Goal: Information Seeking & Learning: Learn about a topic

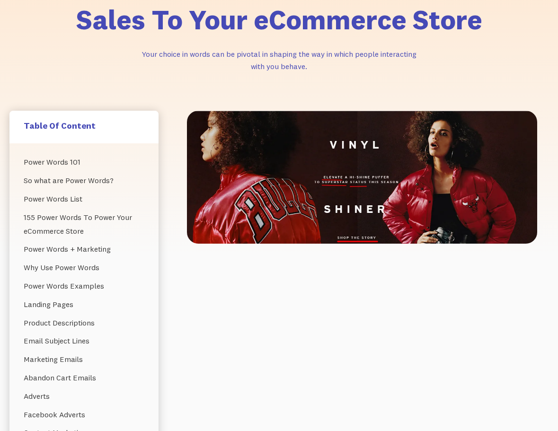
scroll to position [237, 0]
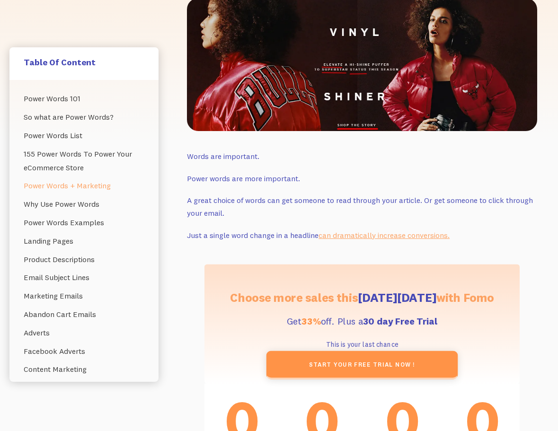
click at [84, 188] on link "Power Words + Marketing" at bounding box center [84, 186] width 121 height 18
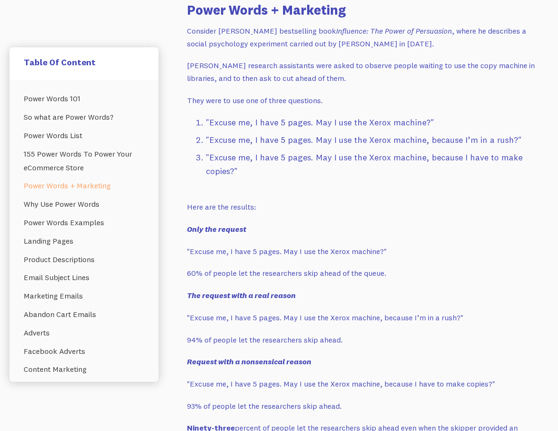
scroll to position [1805, 0]
click at [76, 134] on link "Power Words List" at bounding box center [84, 135] width 121 height 18
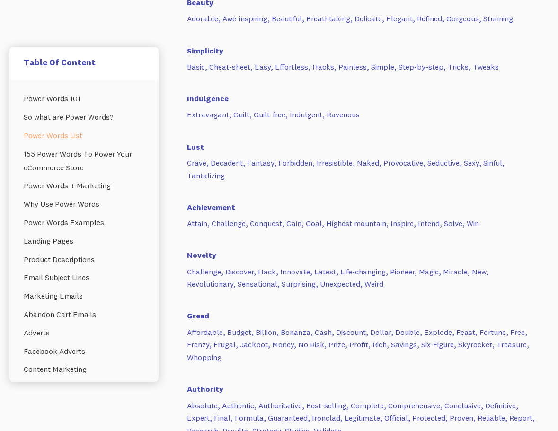
scroll to position [1298, 0]
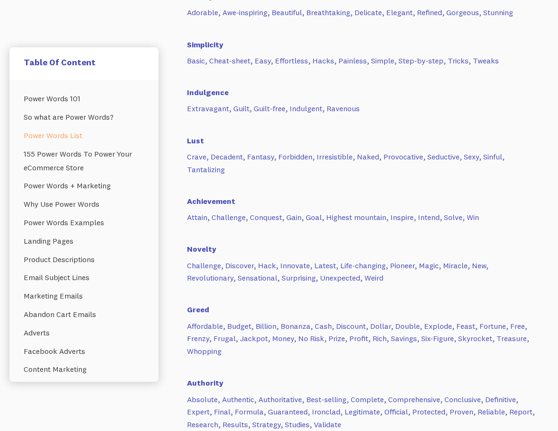
click at [215, 200] on h6 "Achievement" at bounding box center [362, 195] width 350 height 21
copy h6 "Achievement"
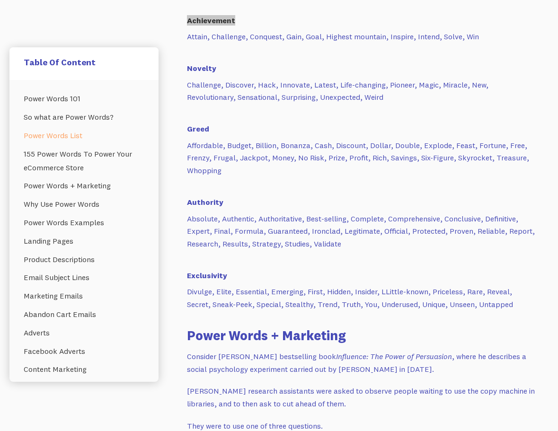
scroll to position [1488, 0]
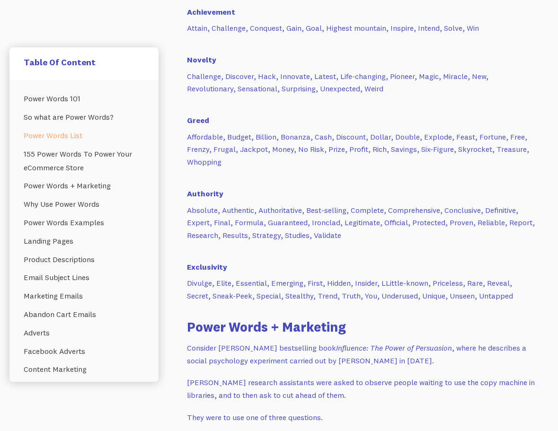
click at [203, 270] on h6 "Exclusivity" at bounding box center [362, 261] width 350 height 21
drag, startPoint x: 203, startPoint y: 270, endPoint x: 228, endPoint y: 269, distance: 25.1
click at [204, 269] on h6 "Exclusivity" at bounding box center [362, 261] width 350 height 21
copy h6 "Exclusivity"
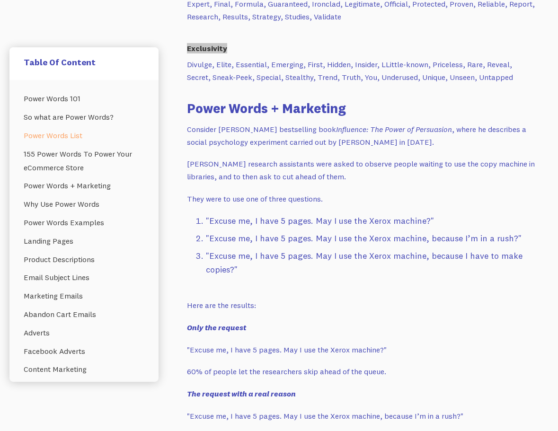
scroll to position [1724, 0]
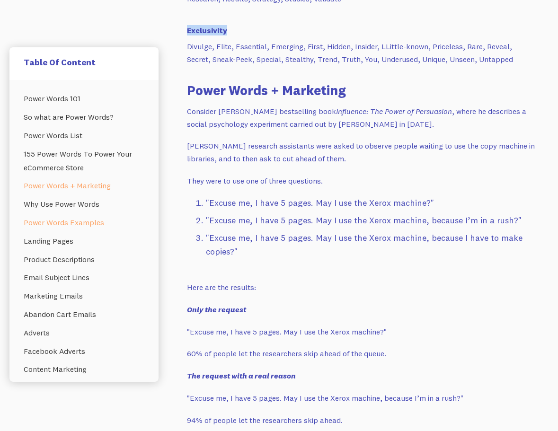
click at [93, 223] on link "Power Words Examples" at bounding box center [84, 223] width 121 height 18
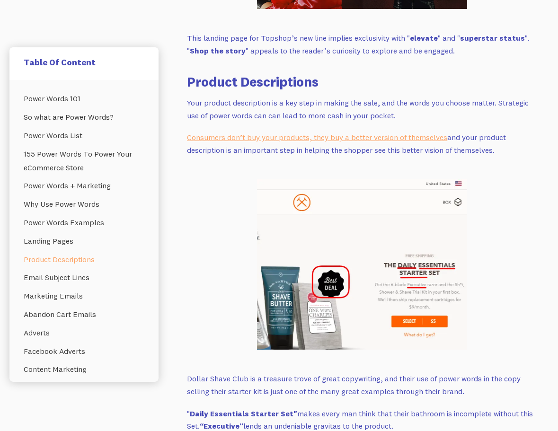
scroll to position [3174, 0]
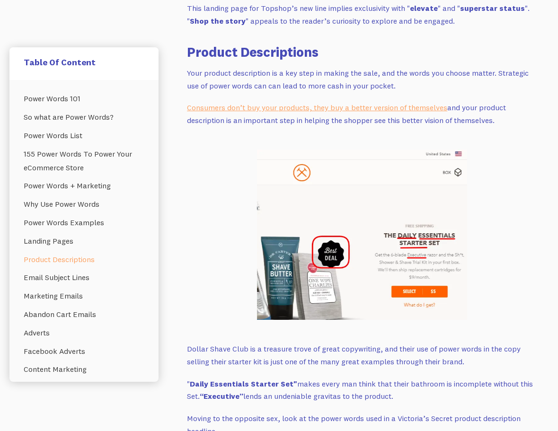
scroll to position [1014, 0]
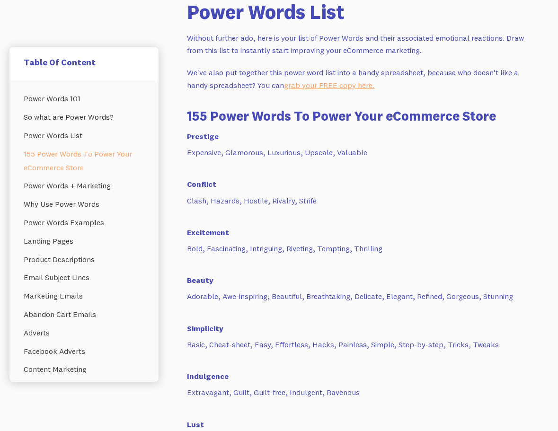
click at [353, 153] on p "Expensive, Glamorous, Luxurious, Upscale, Valuable" at bounding box center [362, 152] width 350 height 13
copy p "Valuable"
click at [329, 248] on p "Bold, Fascinating, Intriguing, Riveting, Tempting, Thrilling" at bounding box center [362, 248] width 350 height 13
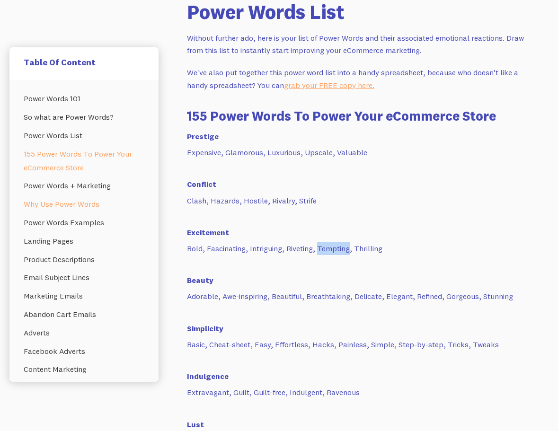
copy p "Tempting"
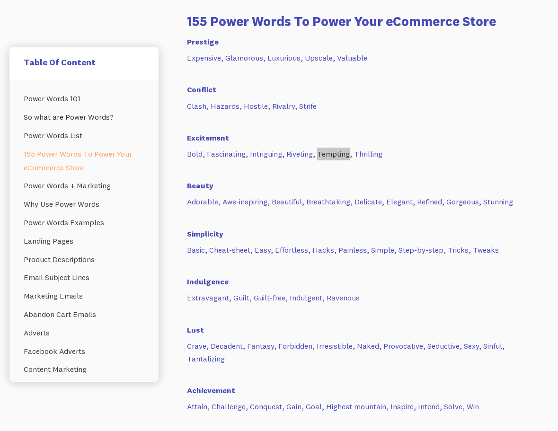
scroll to position [1204, 0]
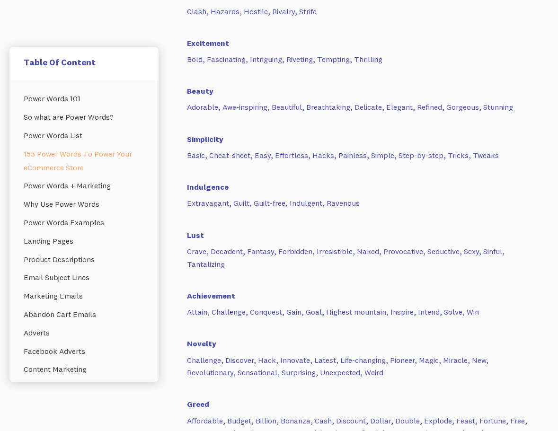
click at [224, 312] on p "Attain, Challenge, Conquest, Gain, Goal, Highest mountain, Inspire, Intend, Sol…" at bounding box center [362, 312] width 350 height 13
copy p "Challenge"
click at [308, 312] on p "Attain, Challenge, Conquest, Gain, Goal, Highest mountain, Inspire, Intend, Sol…" at bounding box center [362, 312] width 350 height 13
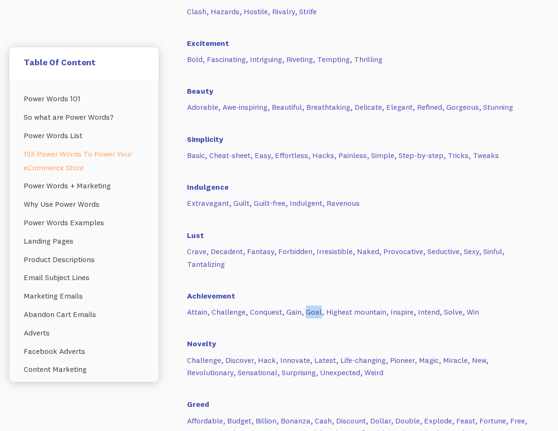
copy p "Goal"
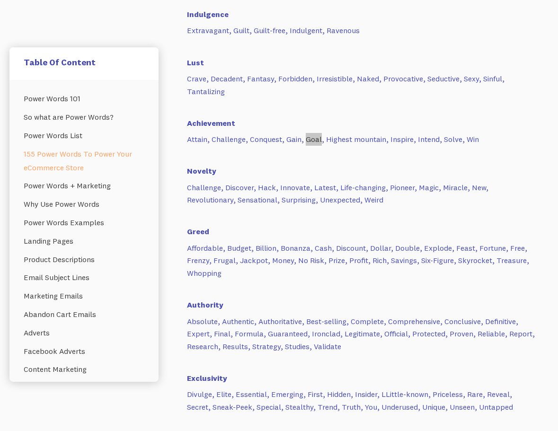
scroll to position [1393, 0]
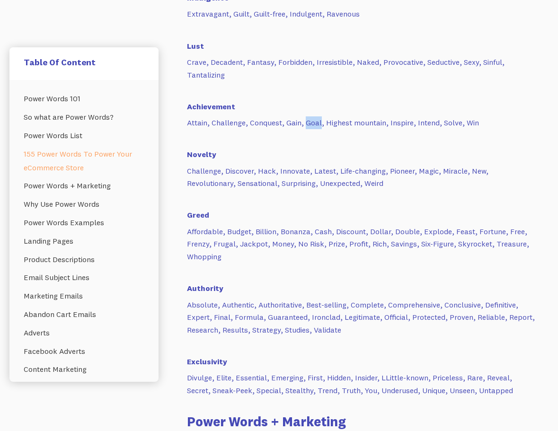
click at [318, 234] on p "Affordable, Budget, Billion, Bonanza, Cash, Discount, Dollar, Double, Explode, …" at bounding box center [362, 244] width 350 height 38
copy p "Cash"
click at [284, 243] on p "Affordable, Budget, Billion, Bonanza, Cash, Discount, Dollar, Double, Explode, …" at bounding box center [362, 244] width 350 height 38
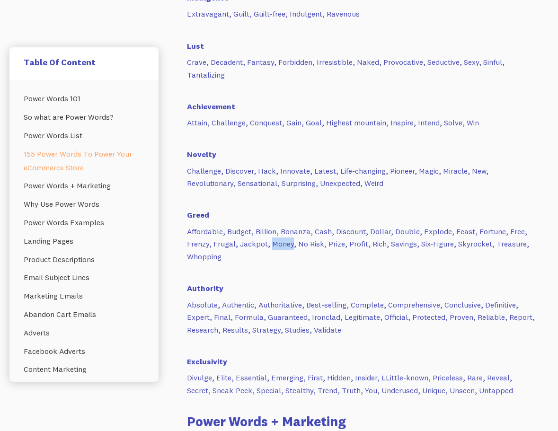
copy p "Money"
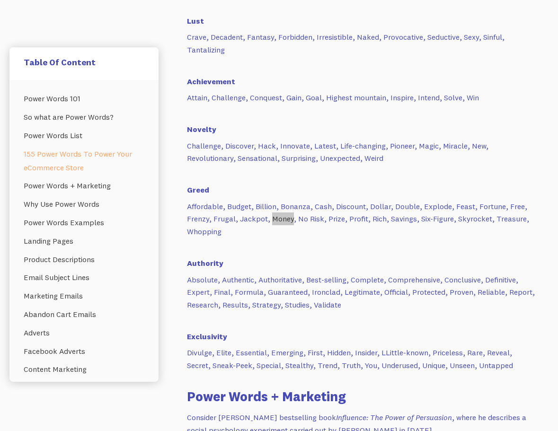
scroll to position [1440, 0]
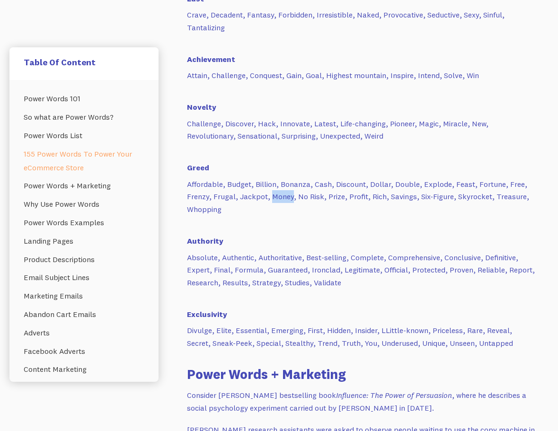
click at [196, 270] on p "Absolute, Authentic, Authoritative, Best-selling, Complete, Comprehensive, Conc…" at bounding box center [362, 270] width 350 height 38
copy p "Expert"
click at [289, 272] on p "Absolute, Authentic, Authoritative, Best-selling, Complete, Comprehensive, Conc…" at bounding box center [362, 270] width 350 height 38
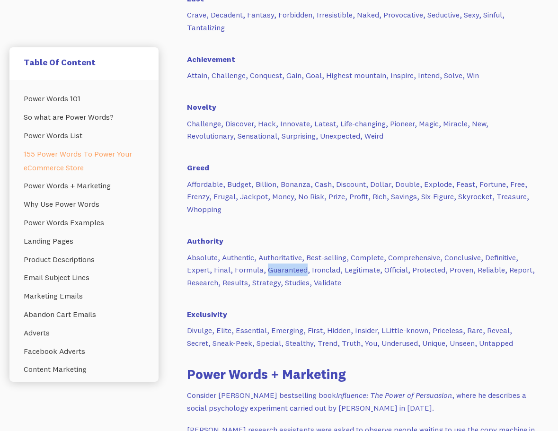
copy p "Guaranteed"
click at [418, 269] on p "Absolute, Authentic, Authoritative, Best-selling, Complete, Comprehensive, Conc…" at bounding box center [362, 270] width 350 height 38
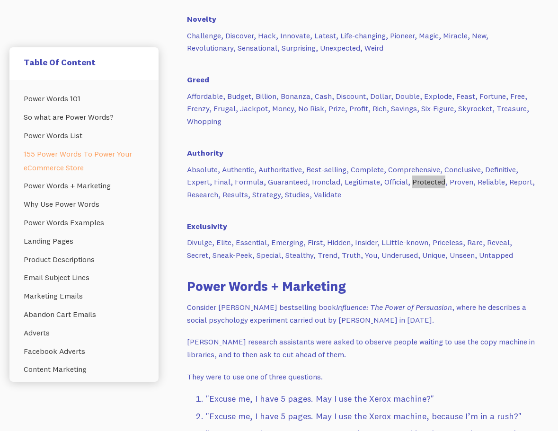
scroll to position [1535, 0]
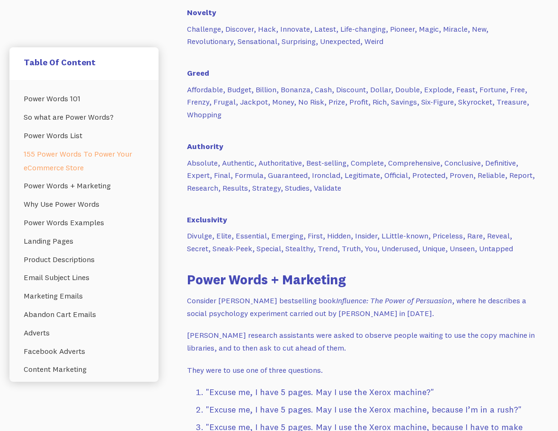
click at [222, 238] on p "Divulge, Elite, Essential, Emerging, First, Hidden, Insider, LLittle-known, Pri…" at bounding box center [362, 242] width 350 height 25
click at [447, 238] on p "Divulge, Elite, Essential, Emerging, First, Hidden, Insider, LLittle-known, Pri…" at bounding box center [362, 242] width 350 height 25
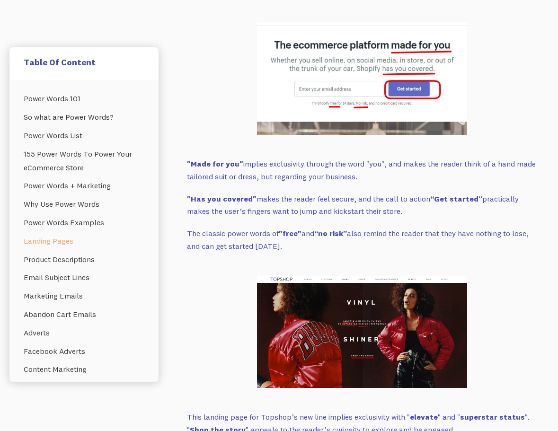
scroll to position [2766, 0]
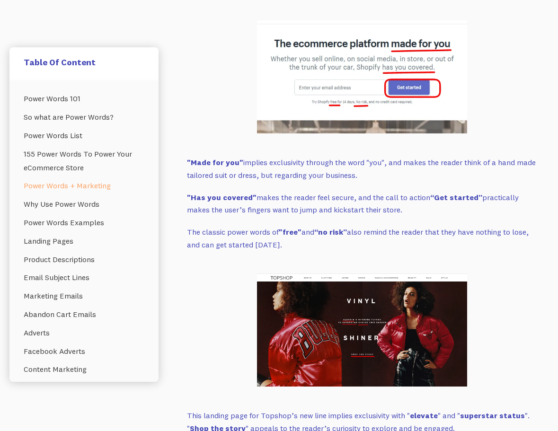
scroll to position [1805, 0]
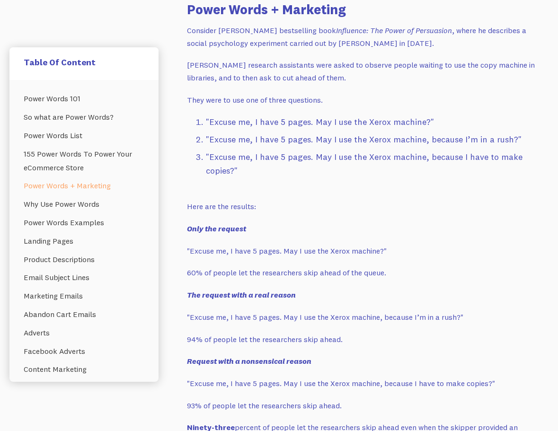
scroll to position [237, 0]
